Goal: Understand process/instructions

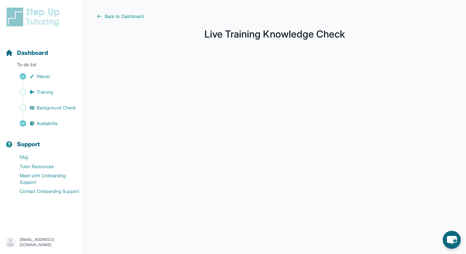
click at [125, 10] on main "Back to Dashboard Live Training Knowledge Check" at bounding box center [275, 174] width 382 height 348
click at [124, 15] on span "Back to Dashboard" at bounding box center [124, 16] width 39 height 7
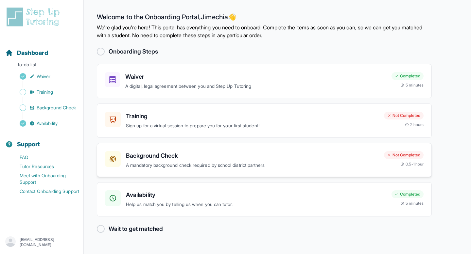
click at [247, 172] on div "Background Check A mandatory background check required by school district partn…" at bounding box center [264, 160] width 335 height 34
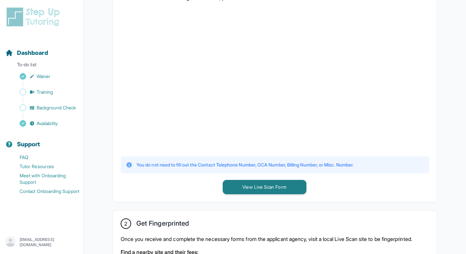
scroll to position [167, 0]
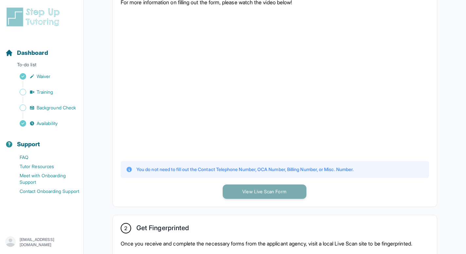
click at [280, 196] on button "View Live Scan Form" at bounding box center [265, 192] width 84 height 14
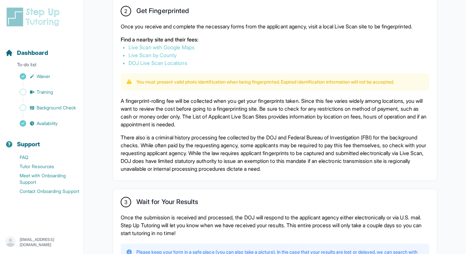
scroll to position [384, 0]
click at [159, 51] on link "Live Scan with Google Maps" at bounding box center [161, 47] width 66 height 7
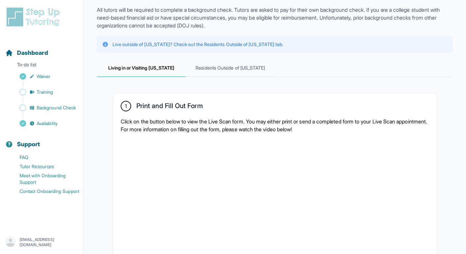
scroll to position [0, 0]
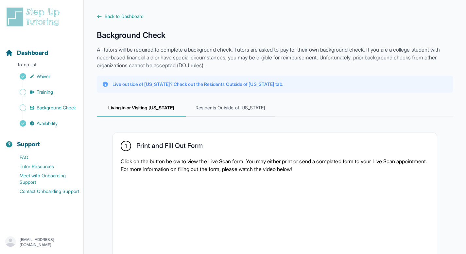
click at [205, 85] on p "Live outside of [US_STATE]? Check out the Residents Outside of [US_STATE] tab." at bounding box center [197, 84] width 171 height 7
click at [212, 109] on span "Residents Outside of [US_STATE]" at bounding box center [230, 108] width 89 height 18
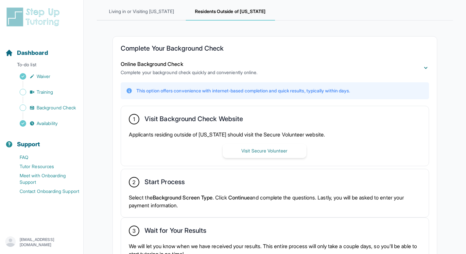
scroll to position [107, 0]
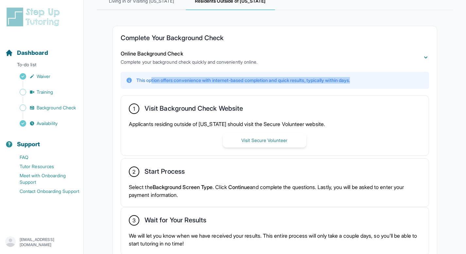
drag, startPoint x: 151, startPoint y: 78, endPoint x: 363, endPoint y: 81, distance: 211.9
click at [363, 81] on div "This option offers convenience with internet-based completion and quick results…" at bounding box center [275, 80] width 298 height 7
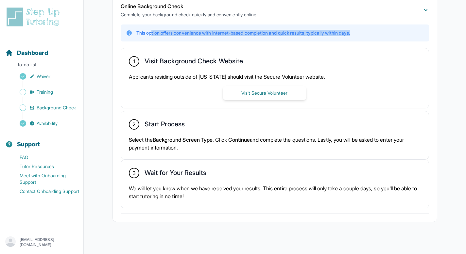
scroll to position [162, 0]
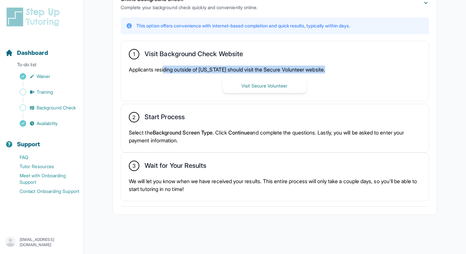
drag, startPoint x: 166, startPoint y: 69, endPoint x: 335, endPoint y: 67, distance: 168.7
click at [335, 67] on p "Applicants residing outside of [US_STATE] should visit the Secure Volunteer web…" at bounding box center [275, 70] width 292 height 8
click at [272, 88] on button "Visit Secure Volunteer" at bounding box center [265, 86] width 84 height 14
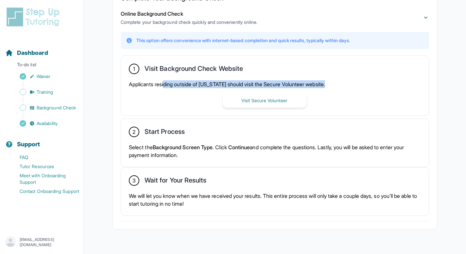
scroll to position [148, 0]
